Goal: Information Seeking & Learning: Learn about a topic

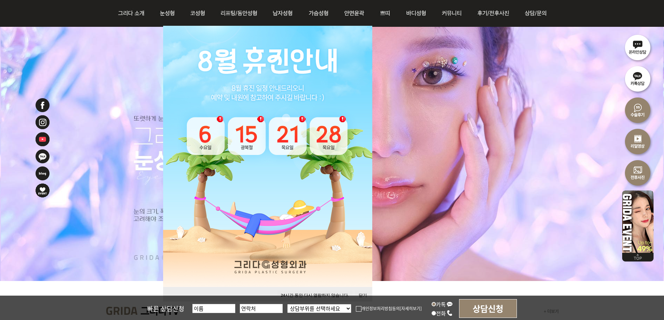
scroll to position [105, 0]
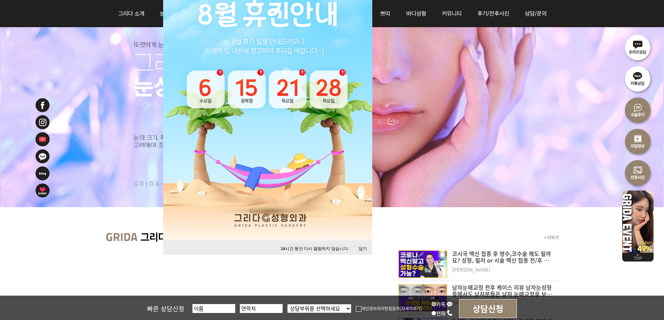
click at [361, 250] on button "닫기" at bounding box center [362, 248] width 15 height 9
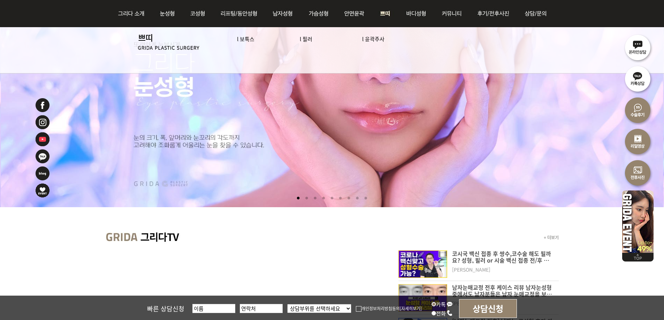
click at [388, 12] on img at bounding box center [386, 13] width 26 height 27
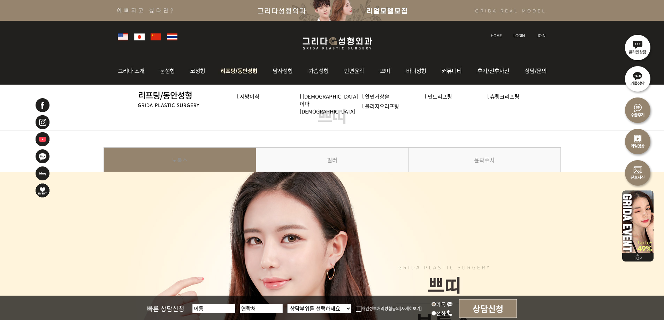
click at [241, 76] on img at bounding box center [239, 71] width 53 height 27
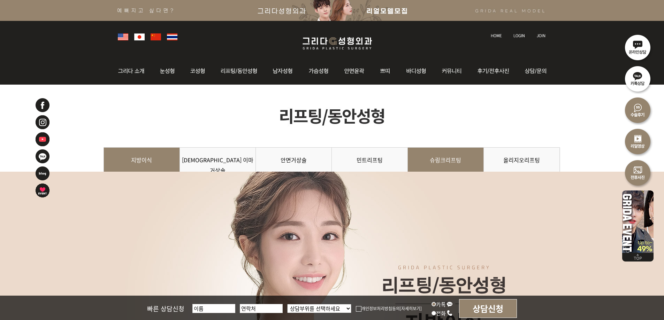
click at [454, 156] on link "슈링크리프팅" at bounding box center [446, 163] width 76 height 32
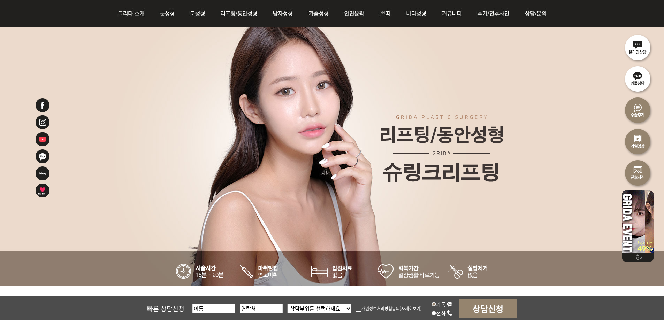
scroll to position [51, 0]
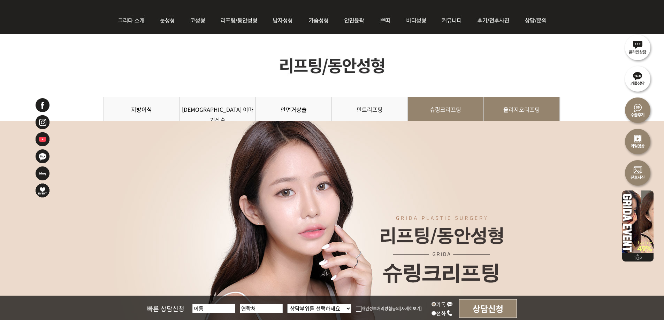
click at [521, 106] on link "올리지오리프팅" at bounding box center [522, 113] width 76 height 32
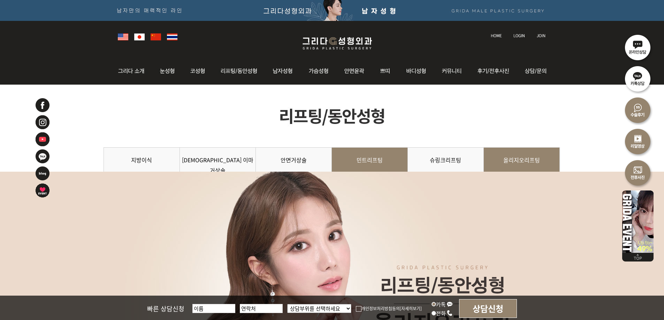
click at [379, 162] on link "민트리프팅" at bounding box center [370, 163] width 76 height 32
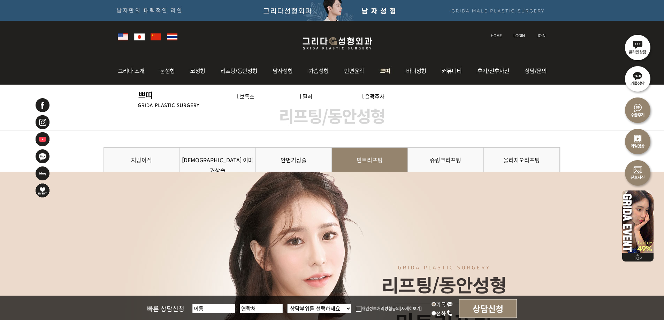
click at [387, 74] on img at bounding box center [386, 71] width 26 height 27
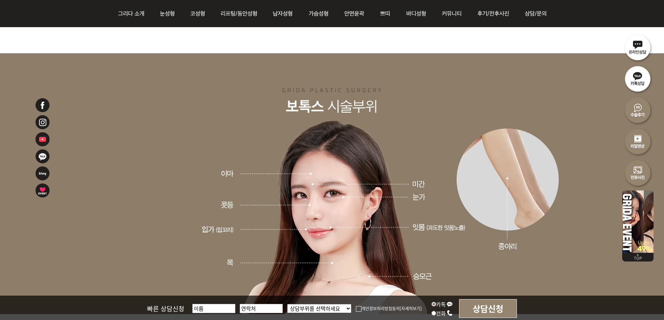
scroll to position [1220, 0]
